Goal: Ask a question: Seek information or help from site administrators or community

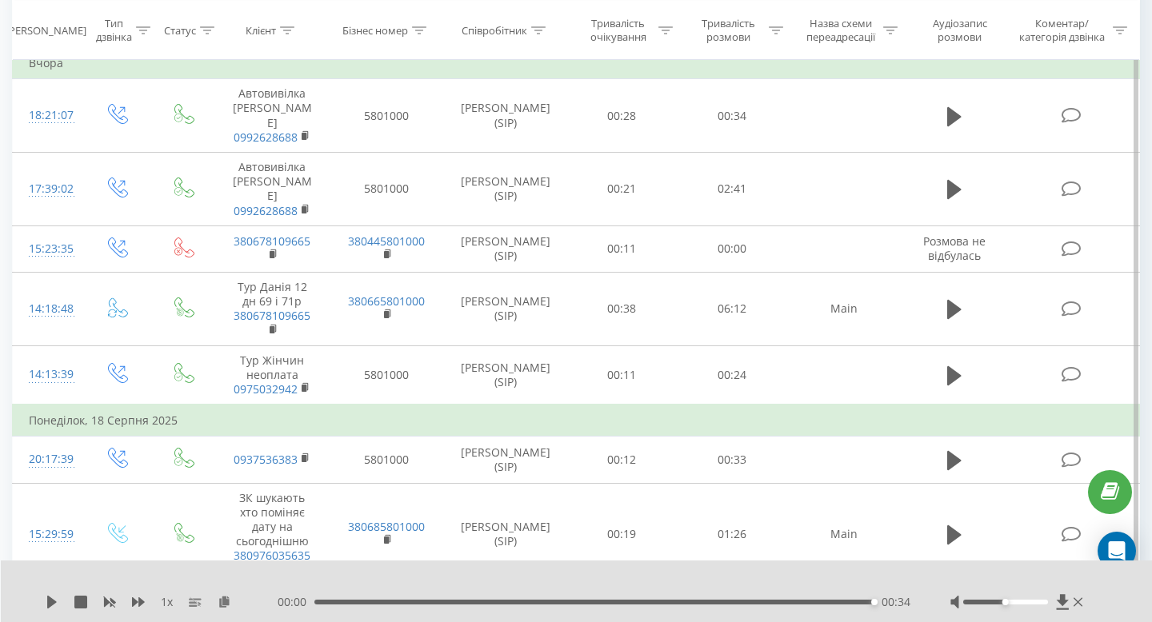
scroll to position [399, 0]
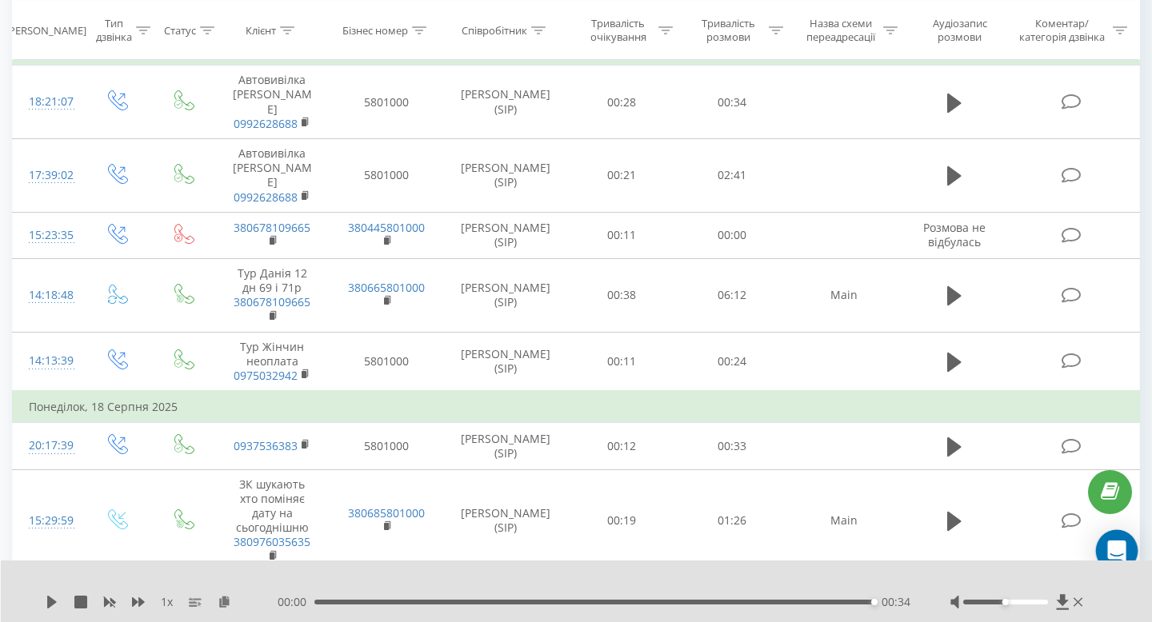
click at [1111, 545] on icon "Open Intercom Messenger" at bounding box center [1116, 551] width 18 height 21
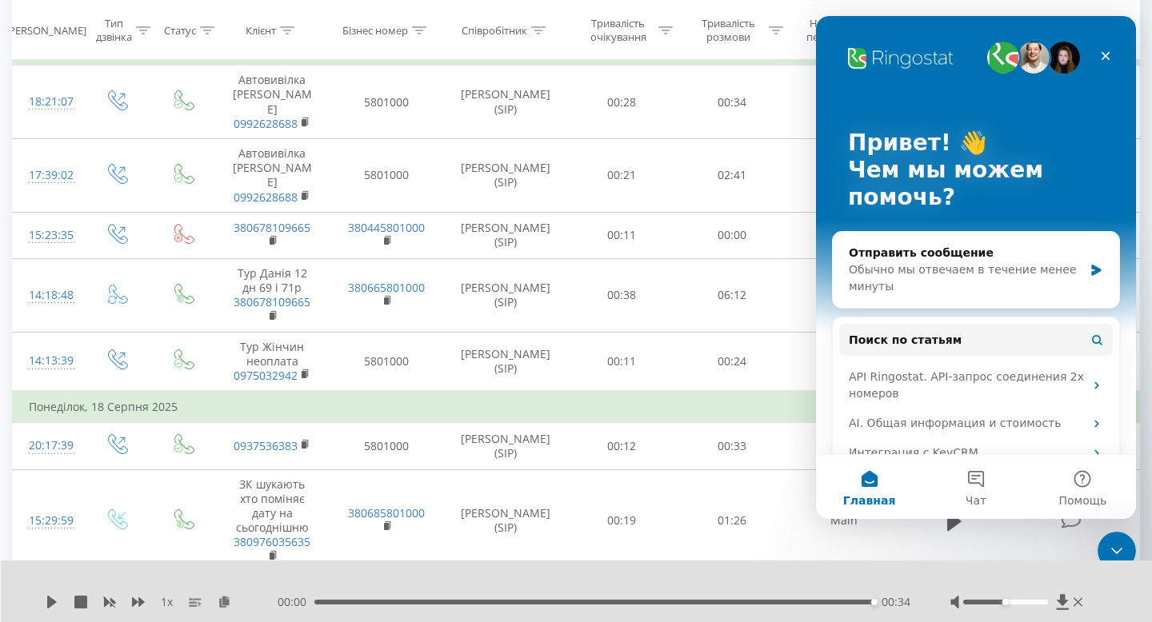
scroll to position [0, 0]
click at [982, 258] on div "Отправить сообщение" at bounding box center [966, 253] width 234 height 17
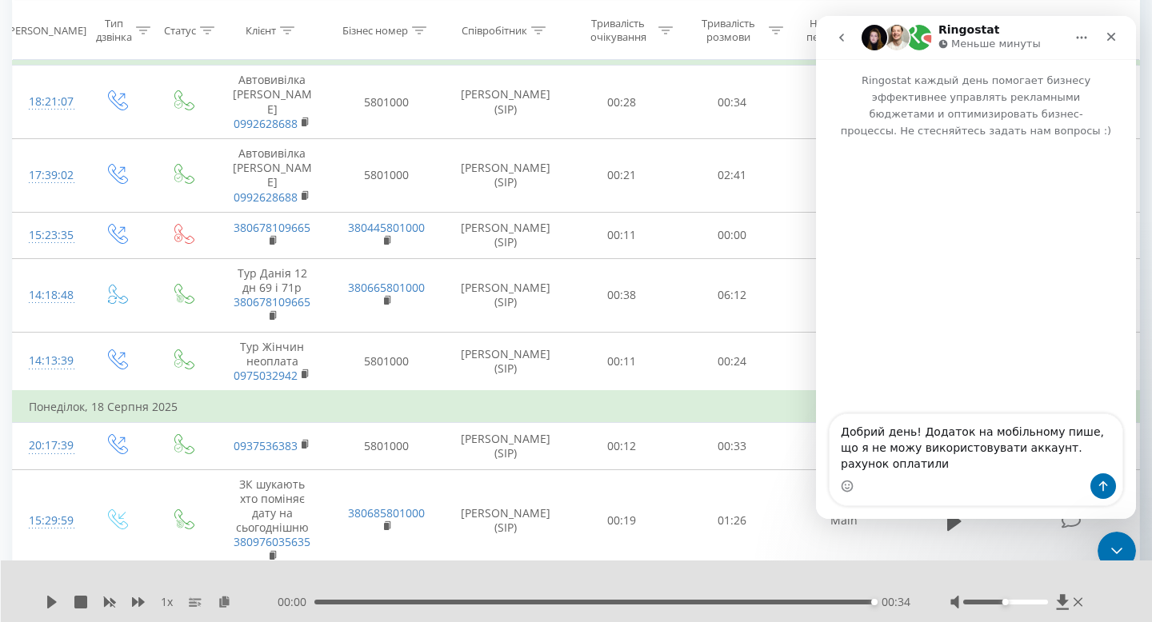
type textarea "Добрий день! Додаток на мобільному пише, що я не можу використовувати аккаунт. …"
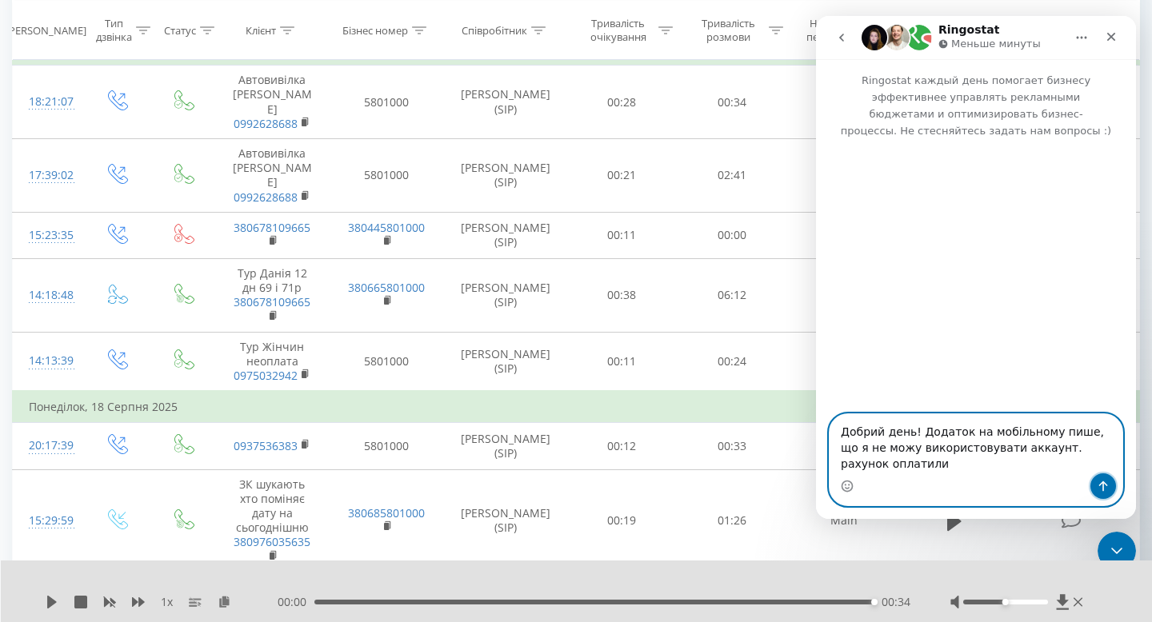
click at [1111, 493] on button "Отправить сообщение…" at bounding box center [1104, 487] width 26 height 26
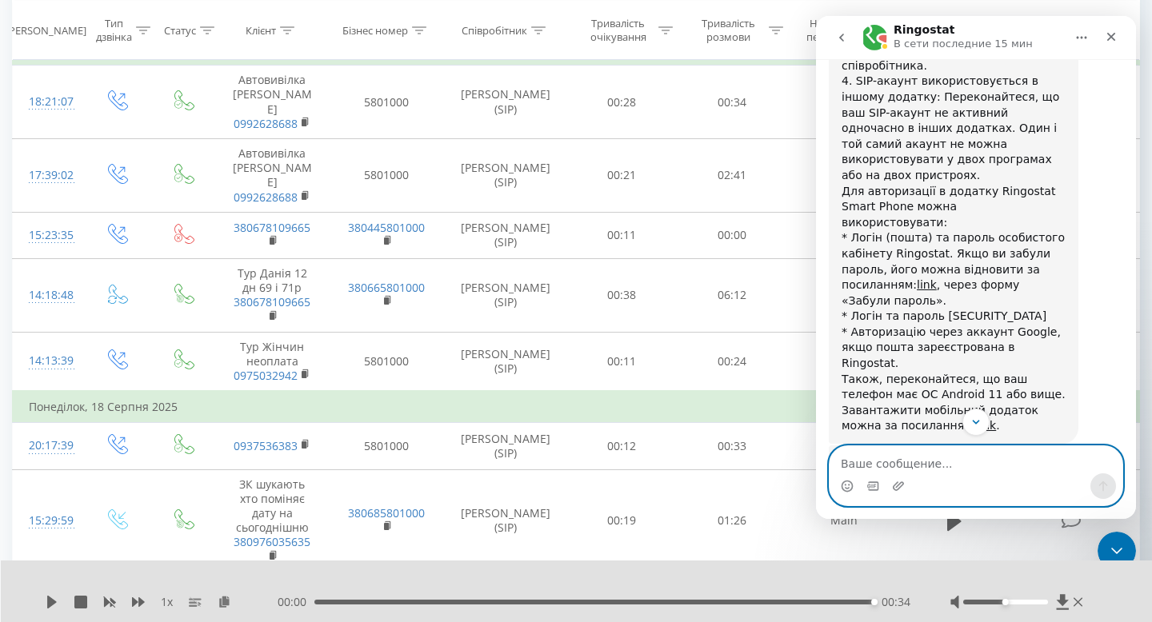
scroll to position [903, 0]
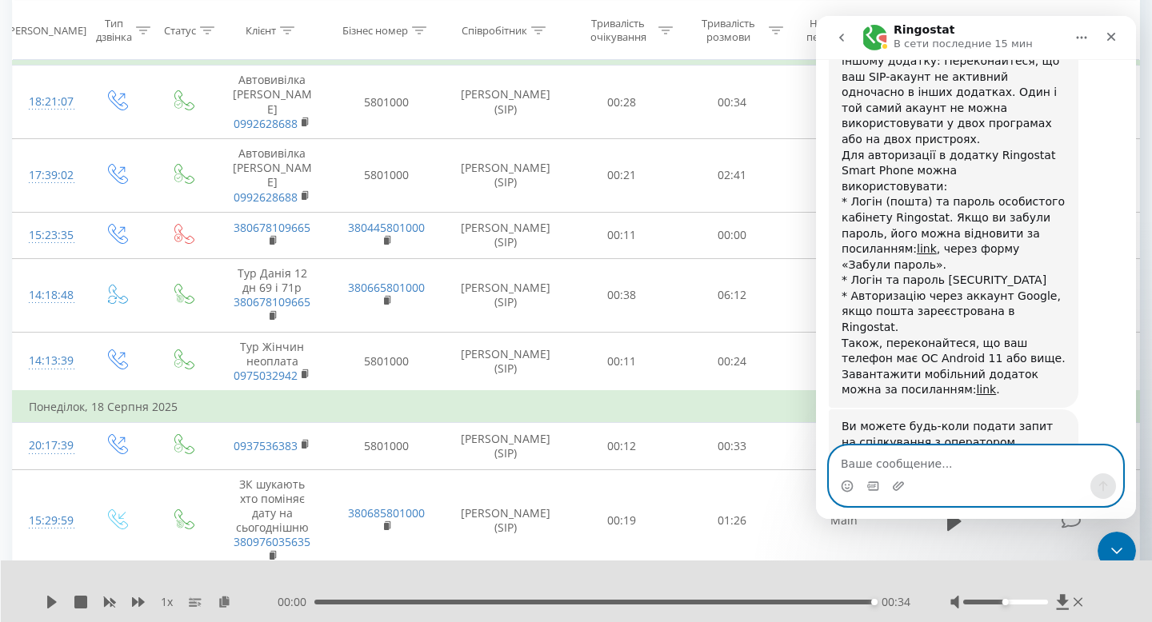
click at [929, 462] on textarea "Ваше сообщение..." at bounding box center [976, 459] width 293 height 27
type textarea "В"
type textarea "Пише звернутись в техпідтримку"
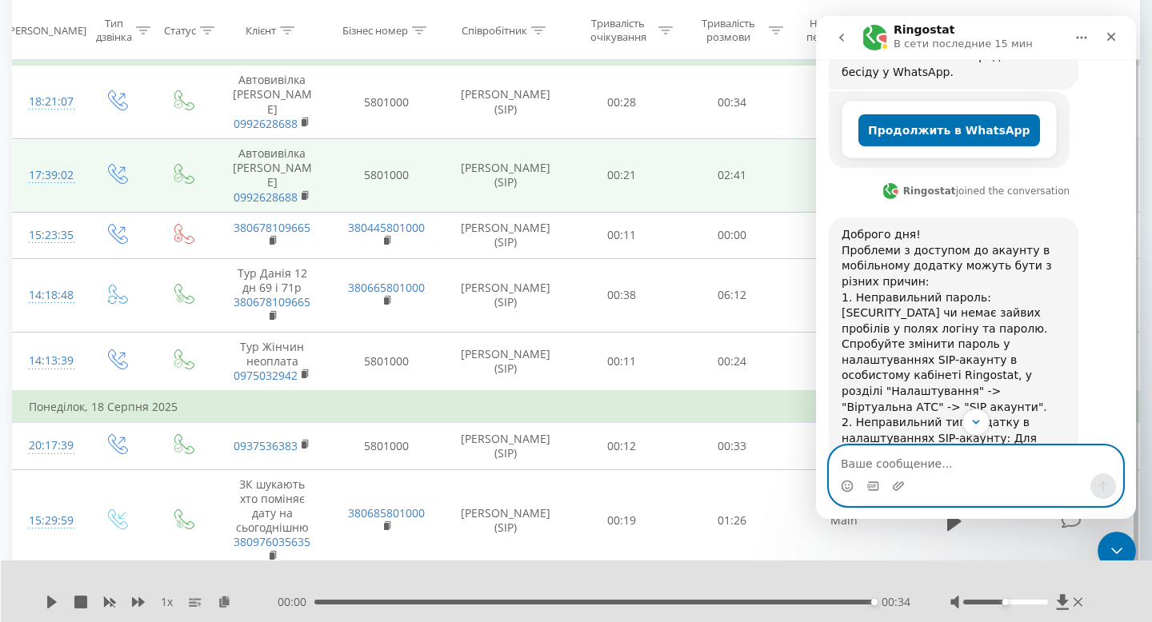
scroll to position [0, 0]
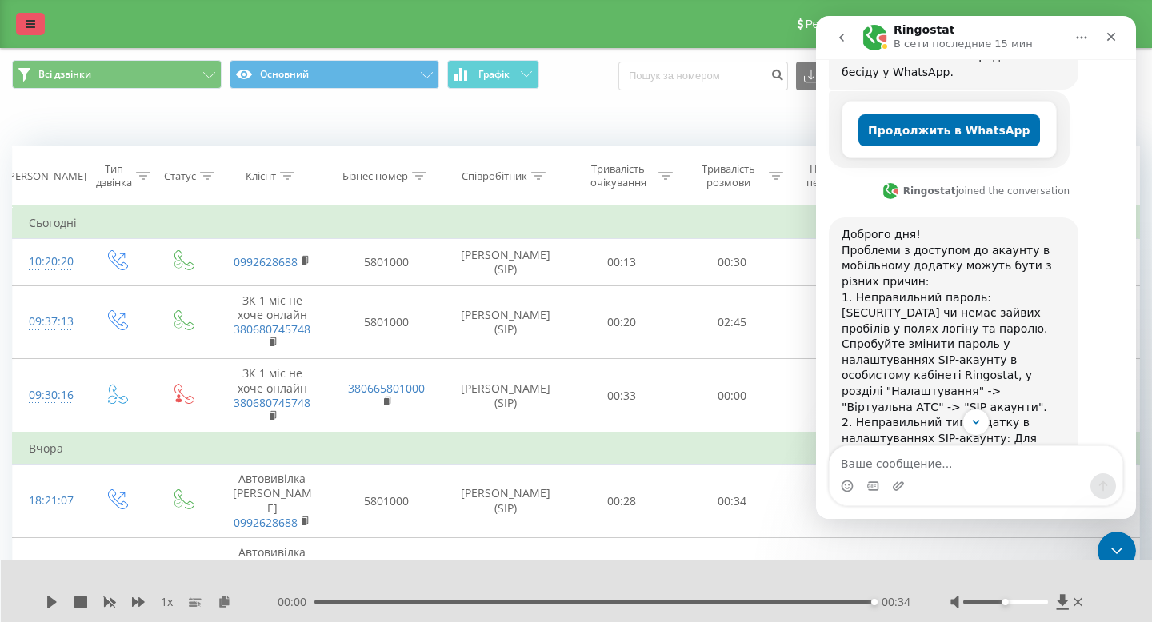
click at [29, 33] on link at bounding box center [30, 24] width 29 height 22
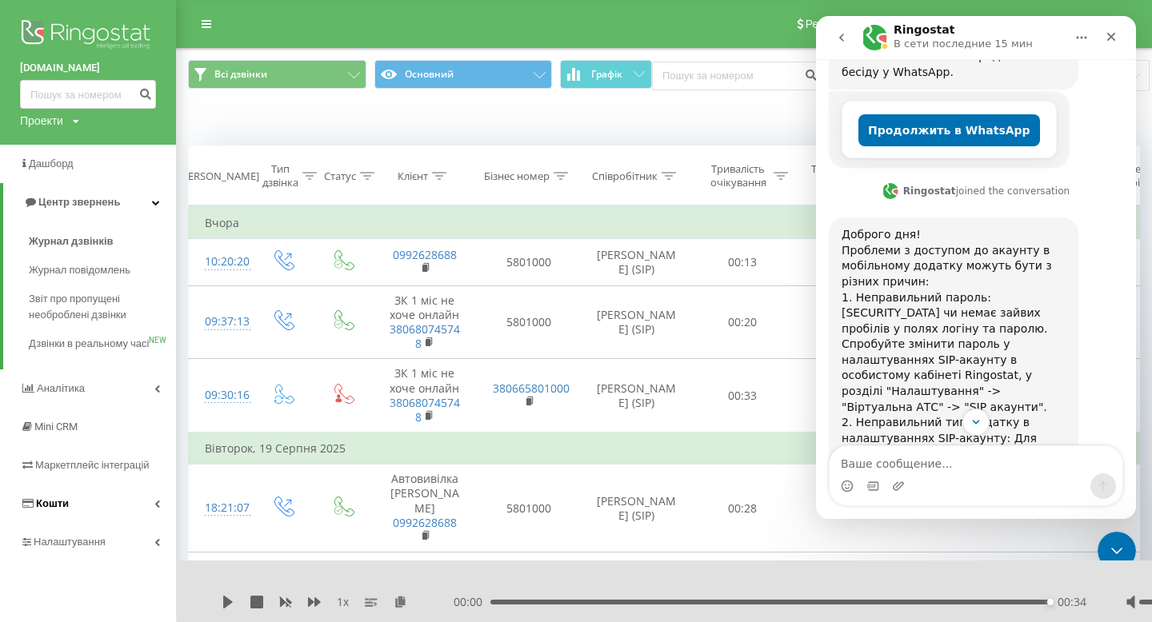
click at [81, 523] on link "Кошти" at bounding box center [88, 504] width 176 height 38
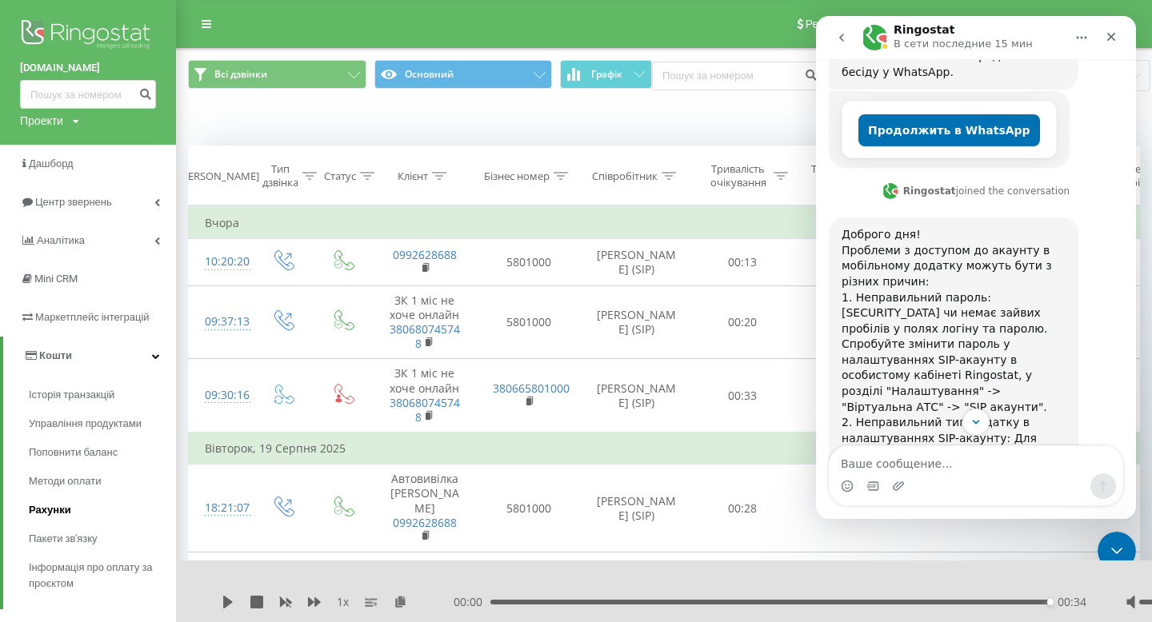
click at [65, 510] on span "Рахунки" at bounding box center [50, 510] width 42 height 16
click at [65, 566] on span "Інформація про оплату за проєктом" at bounding box center [98, 576] width 139 height 32
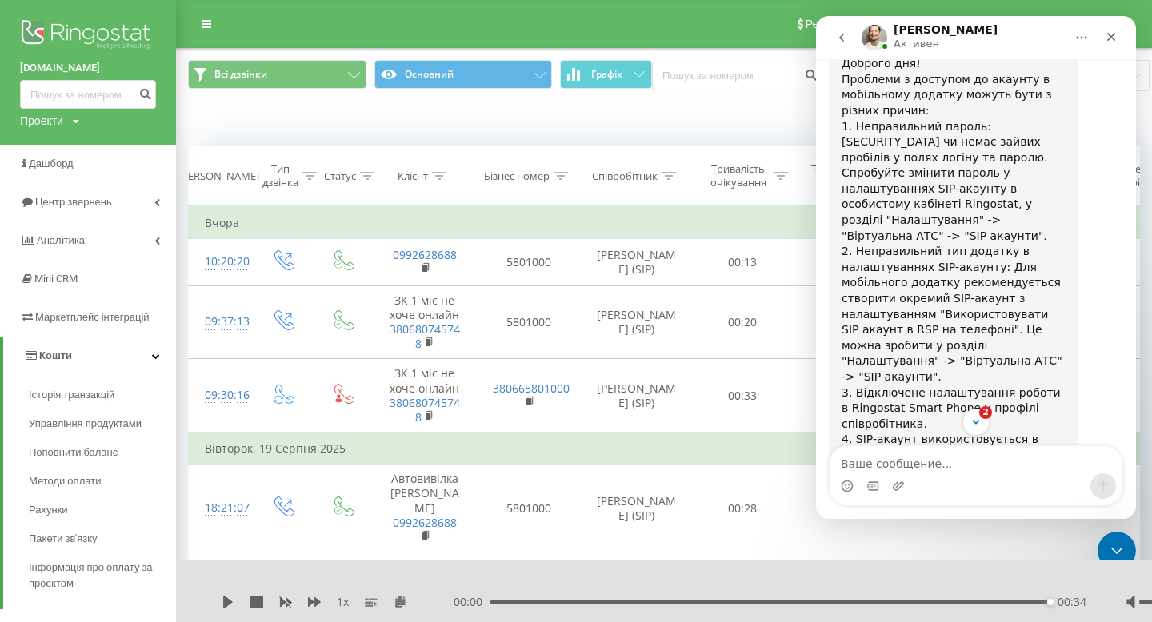
scroll to position [1172, 0]
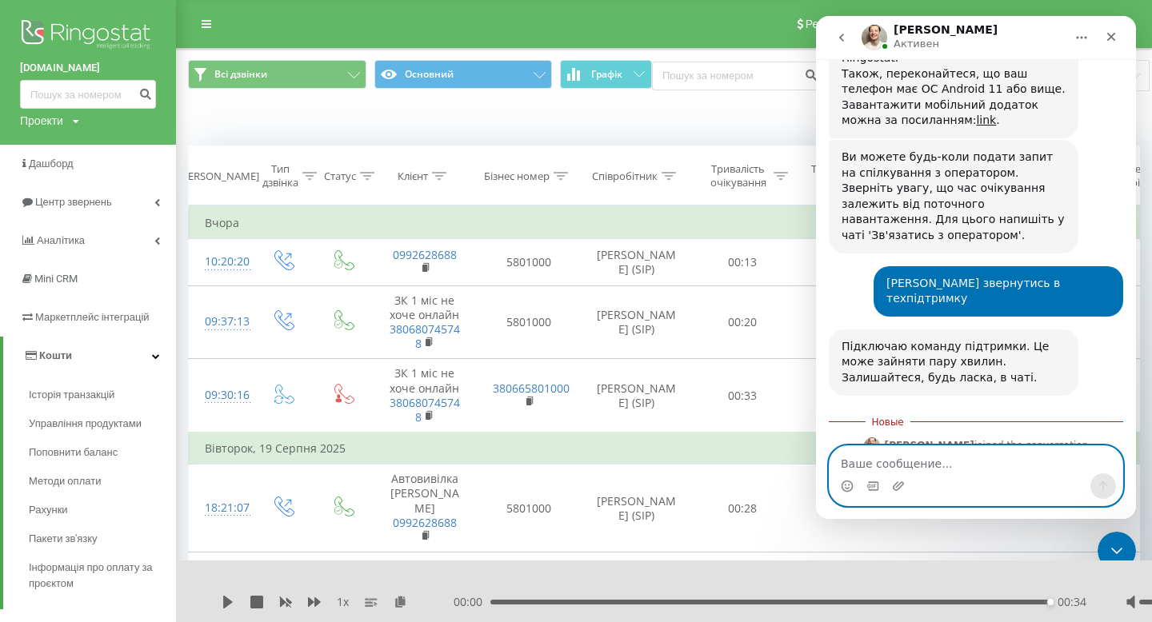
click at [894, 466] on textarea "Ваше сообщение..." at bounding box center [976, 459] width 293 height 27
type textarea "Ж"
type textarea "L"
type textarea "Дивно, але зараз вже дав з"
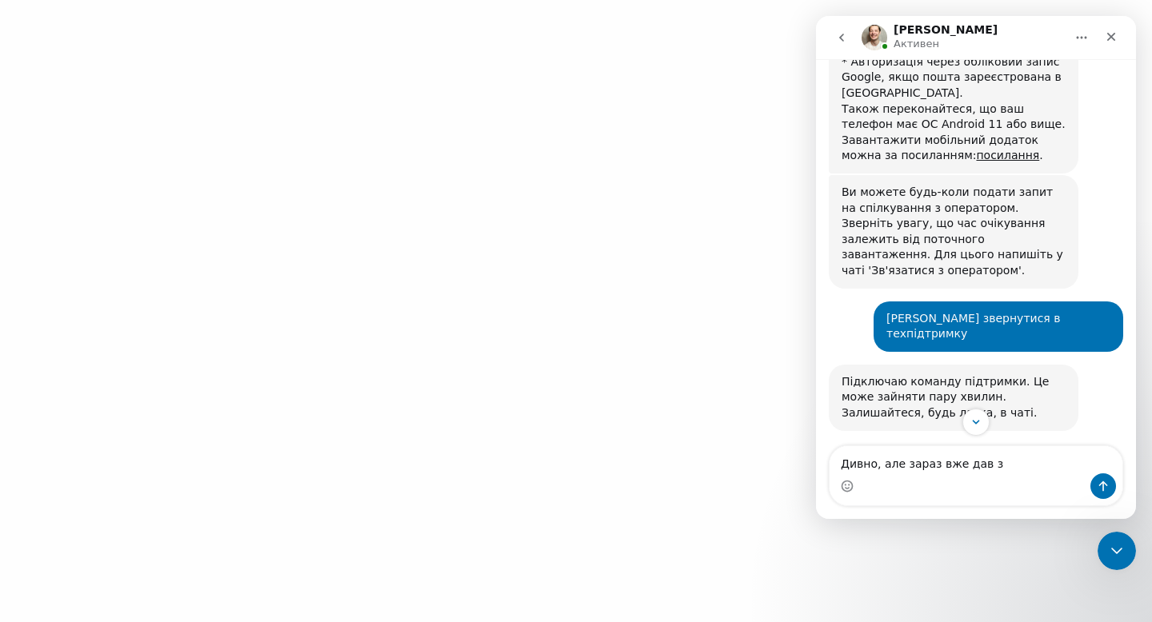
scroll to position [1224, 0]
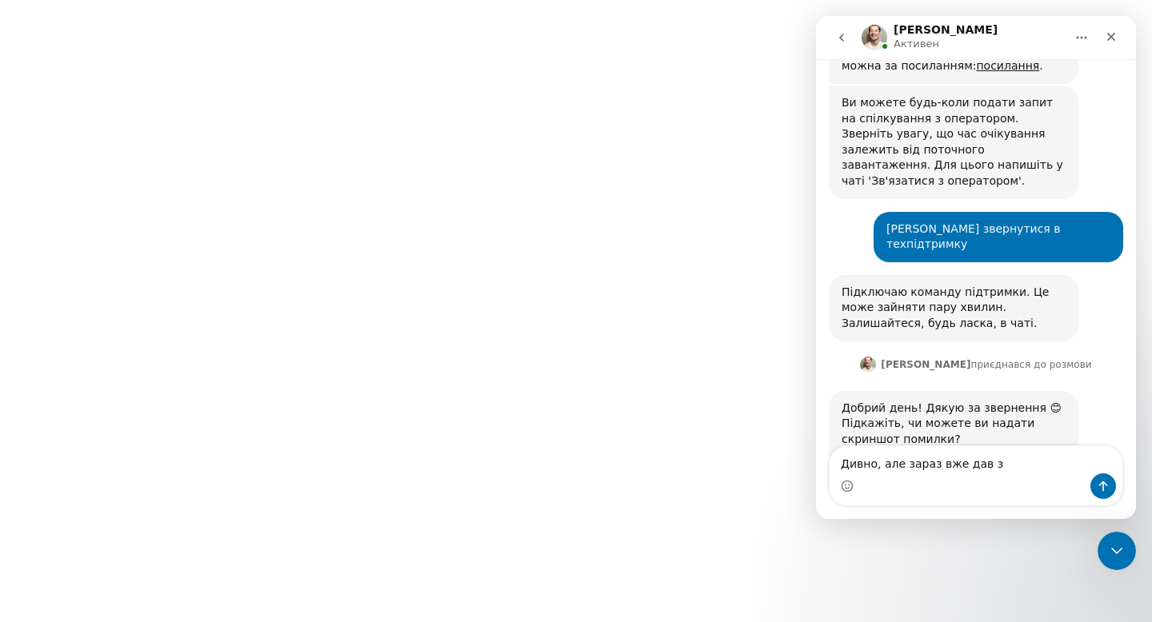
click at [931, 454] on textarea "Дивно, але зараз вже дав з" at bounding box center [976, 459] width 293 height 27
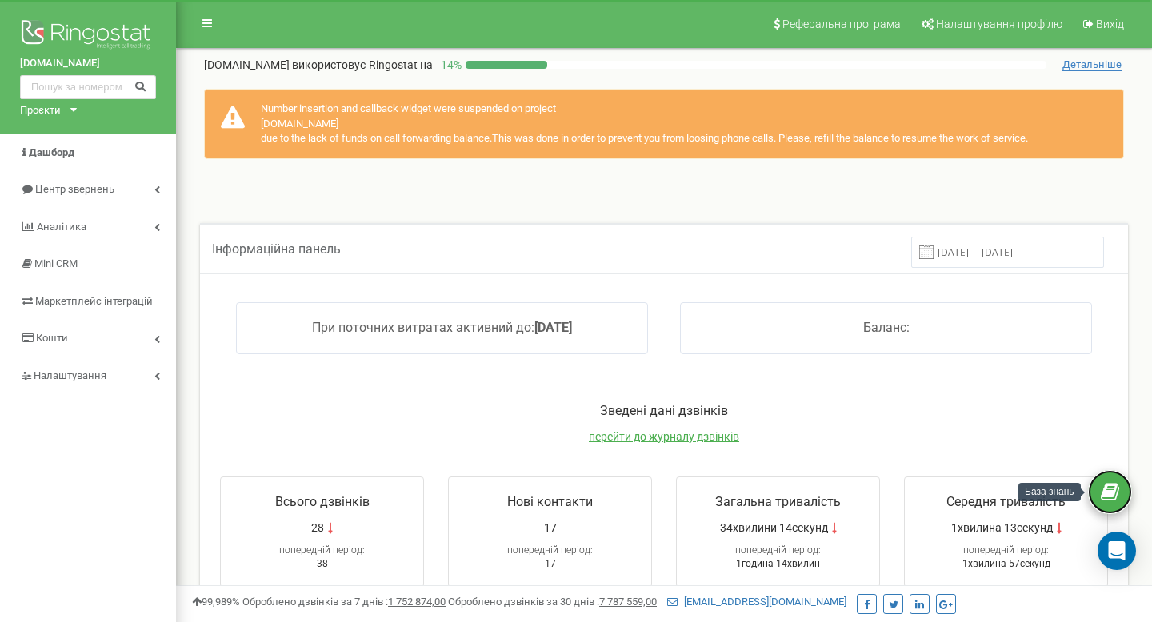
click at [1109, 491] on icon at bounding box center [1110, 493] width 18 height 24
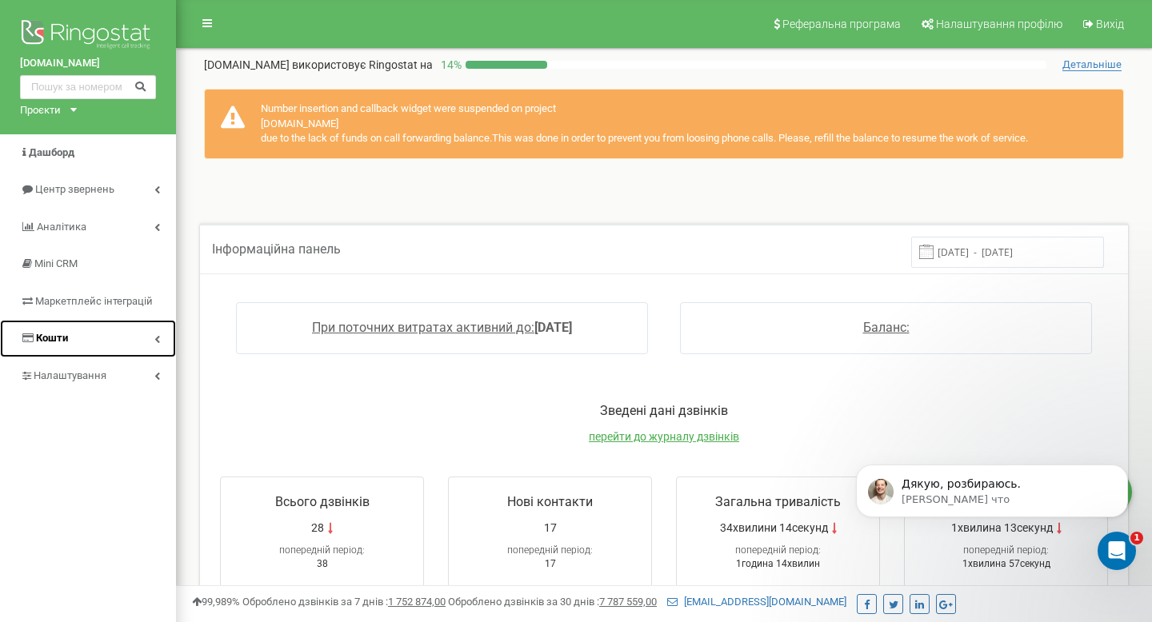
click at [62, 340] on span "Кошти" at bounding box center [52, 338] width 32 height 12
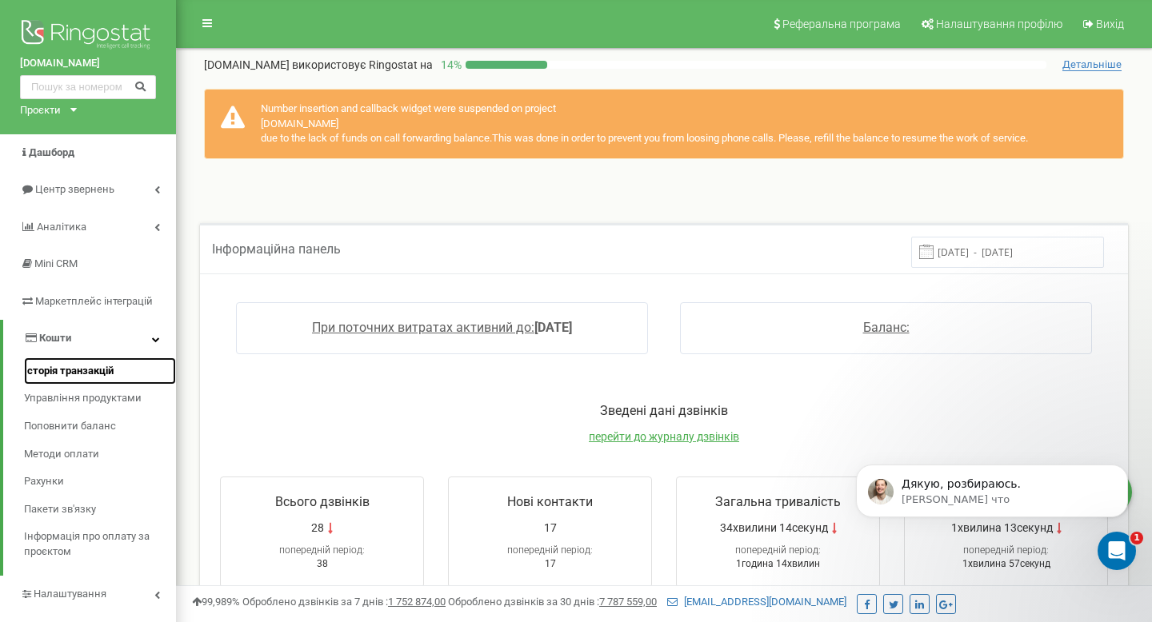
click at [67, 370] on span "Історія транзакцій" at bounding box center [69, 371] width 90 height 15
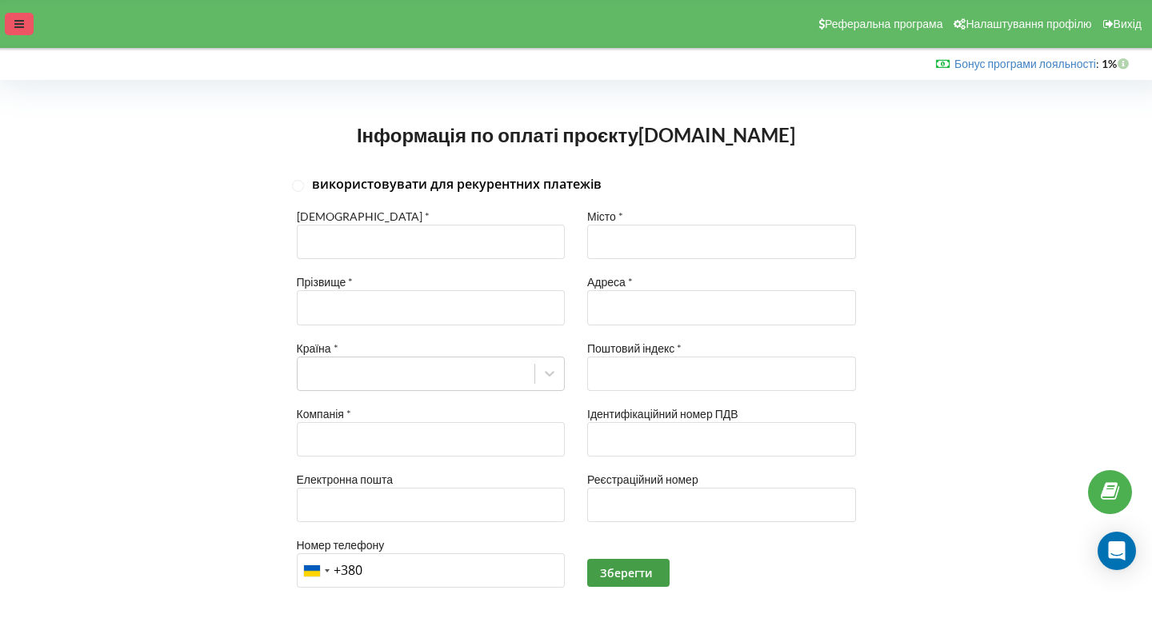
click at [19, 22] on icon at bounding box center [19, 23] width 10 height 11
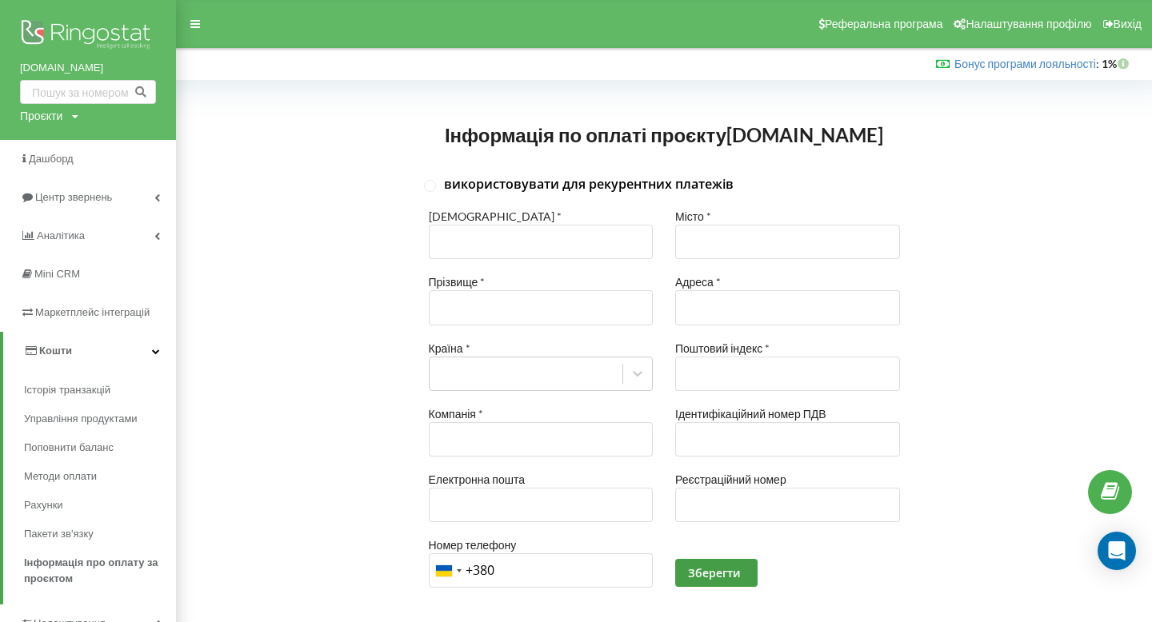
click at [74, 347] on link "Кошти" at bounding box center [89, 351] width 173 height 38
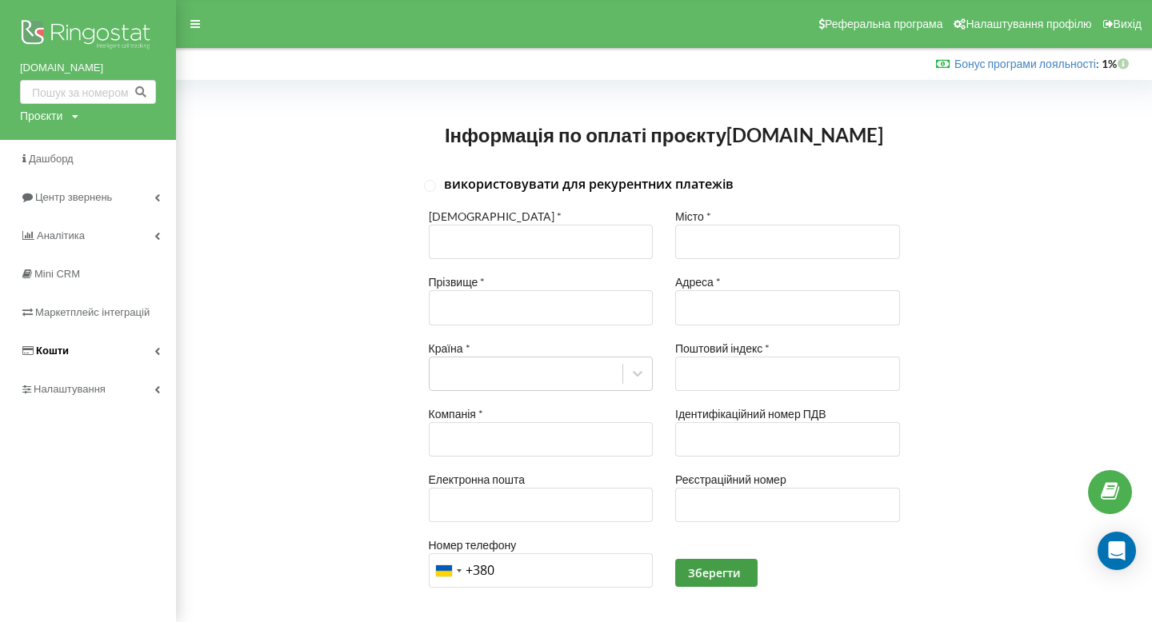
click at [74, 349] on link "Кошти" at bounding box center [88, 351] width 176 height 38
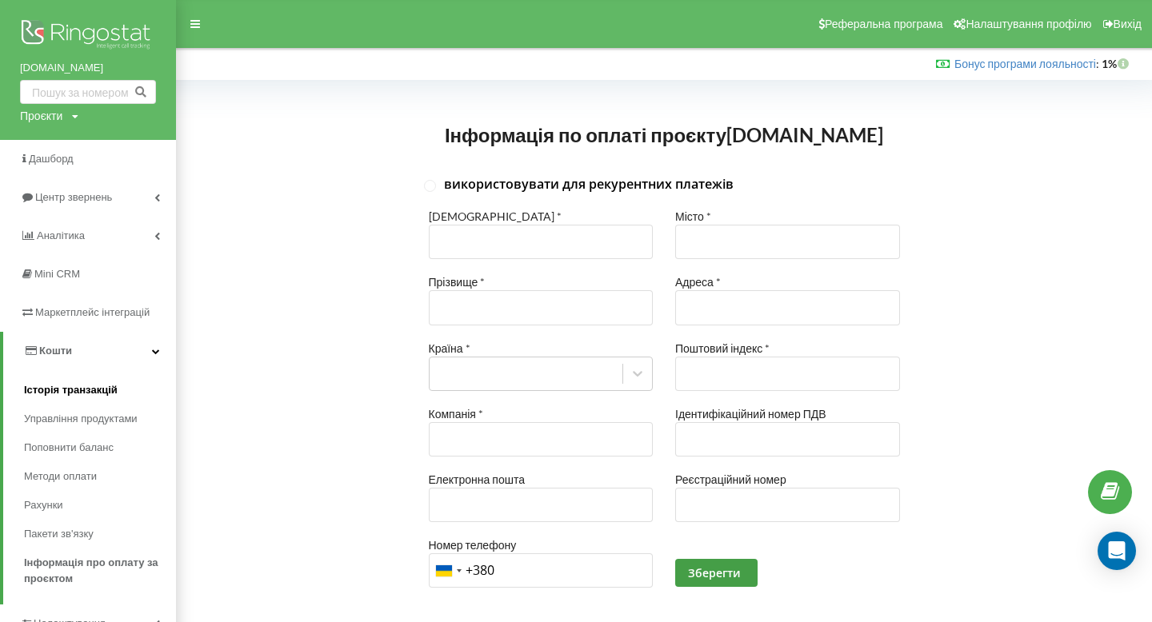
click at [78, 386] on span "Історія транзакцій" at bounding box center [71, 390] width 94 height 16
click at [71, 507] on link "Рахунки" at bounding box center [100, 505] width 152 height 29
